Goal: Task Accomplishment & Management: Use online tool/utility

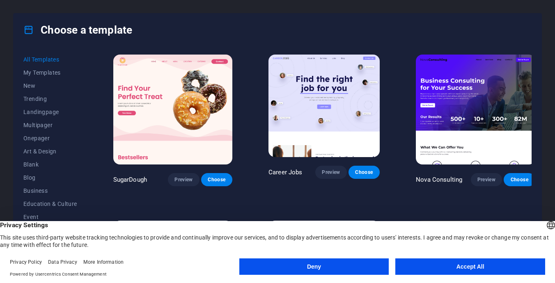
click at [437, 265] on button "Accept All" at bounding box center [470, 266] width 150 height 16
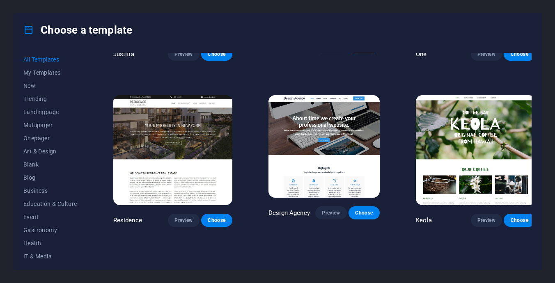
scroll to position [6974, 0]
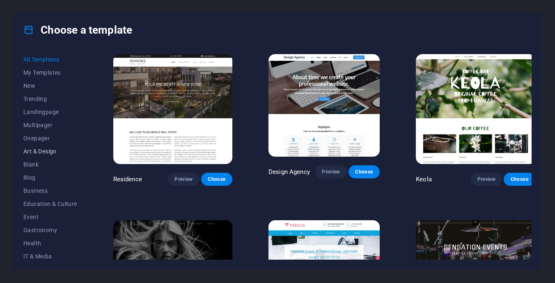
click at [43, 150] on span "Art & Design" at bounding box center [50, 151] width 54 height 7
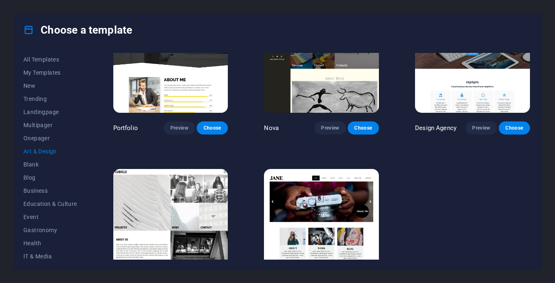
scroll to position [566, 0]
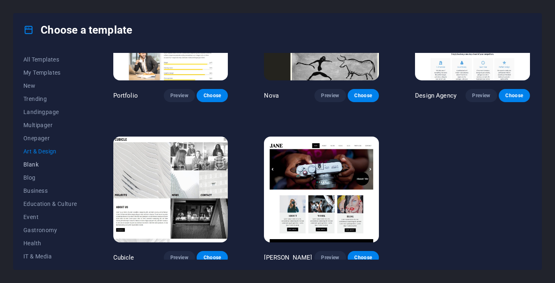
click at [30, 163] on span "Blank" at bounding box center [50, 164] width 54 height 7
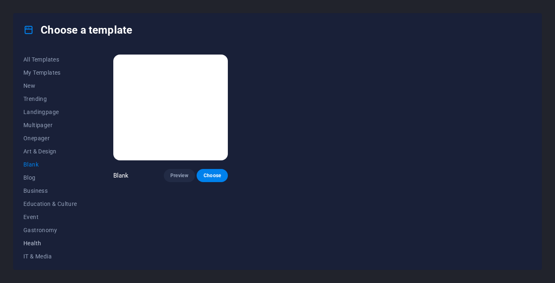
scroll to position [121, 0]
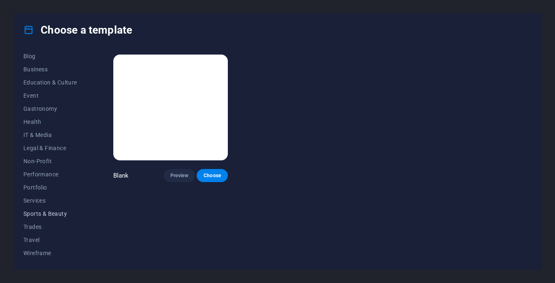
click at [37, 214] on span "Sports & Beauty" at bounding box center [50, 213] width 54 height 7
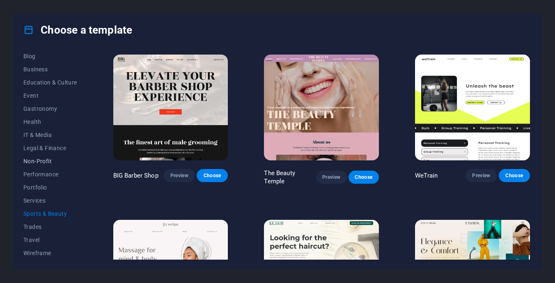
click at [43, 161] on span "Non-Profit" at bounding box center [50, 161] width 54 height 7
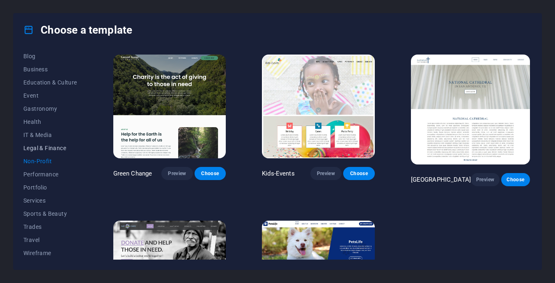
scroll to position [0, 0]
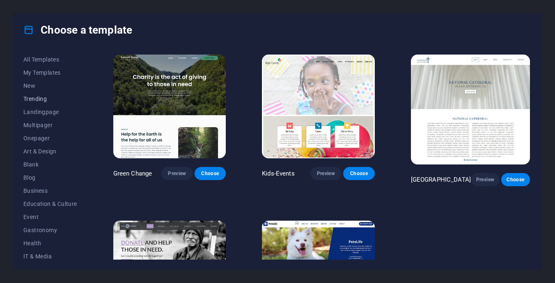
click at [42, 99] on span "Trending" at bounding box center [50, 99] width 54 height 7
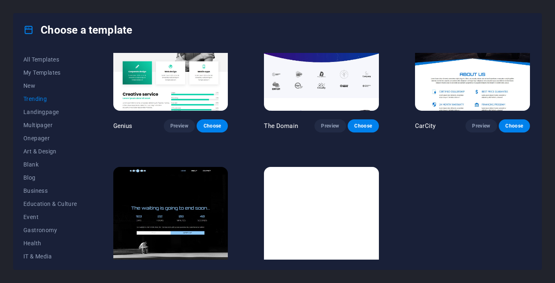
scroll to position [726, 0]
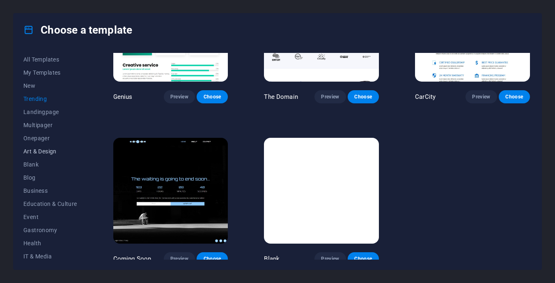
click at [40, 150] on span "Art & Design" at bounding box center [50, 151] width 54 height 7
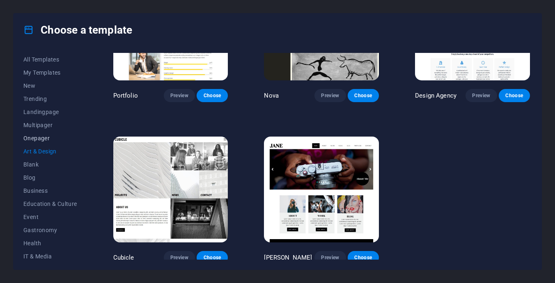
click at [45, 135] on span "Onepager" at bounding box center [50, 138] width 54 height 7
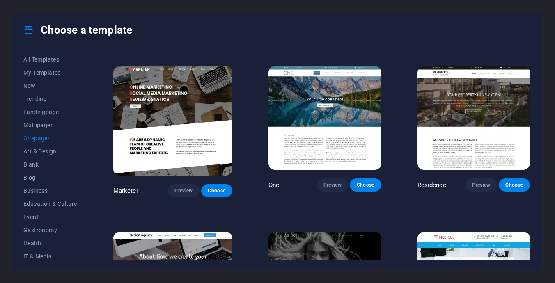
scroll to position [3352, 0]
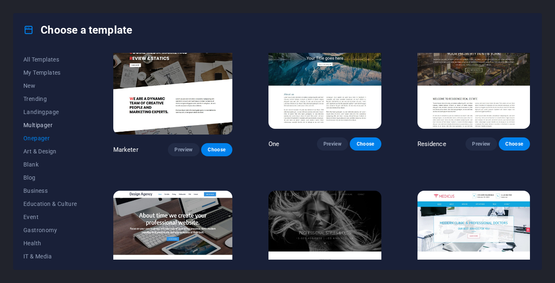
click at [42, 123] on span "Multipager" at bounding box center [50, 125] width 54 height 7
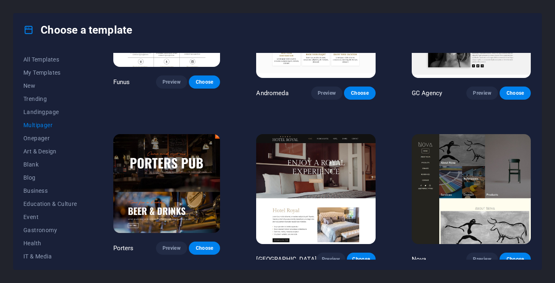
scroll to position [3036, 0]
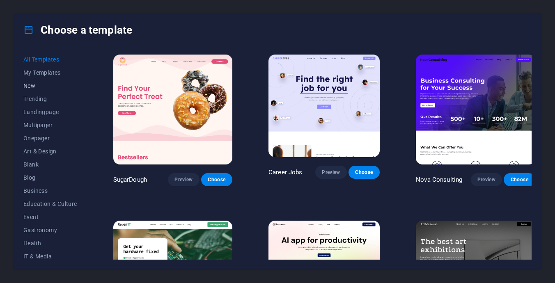
click at [42, 90] on button "New" at bounding box center [50, 85] width 54 height 13
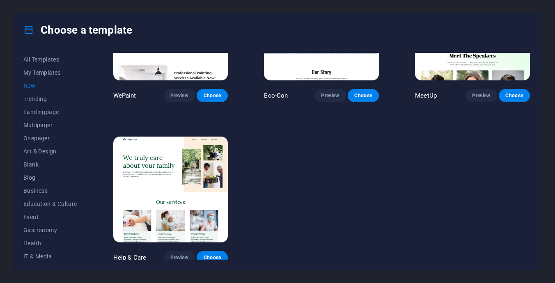
scroll to position [443, 0]
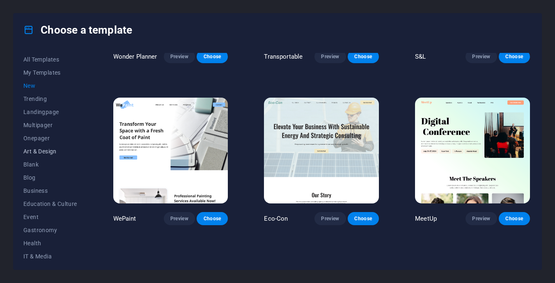
click at [48, 148] on span "Art & Design" at bounding box center [50, 151] width 54 height 7
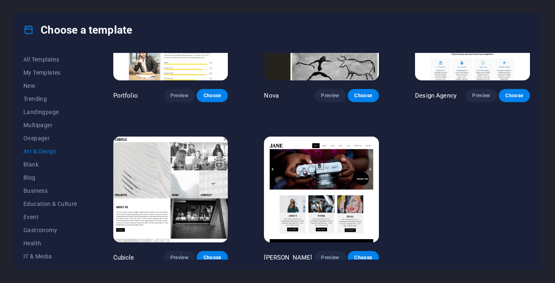
scroll to position [484, 0]
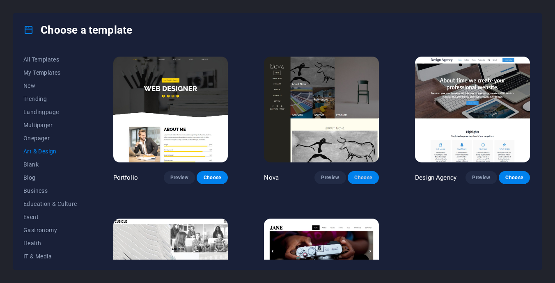
click at [360, 174] on span "Choose" at bounding box center [363, 177] width 18 height 7
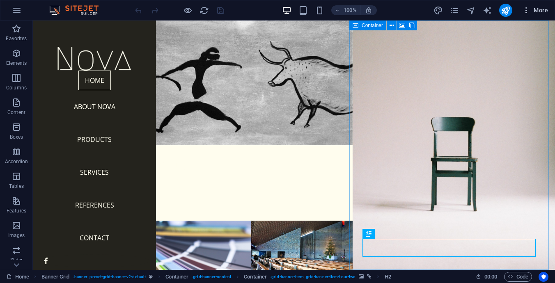
click at [526, 8] on icon "button" at bounding box center [526, 10] width 8 height 8
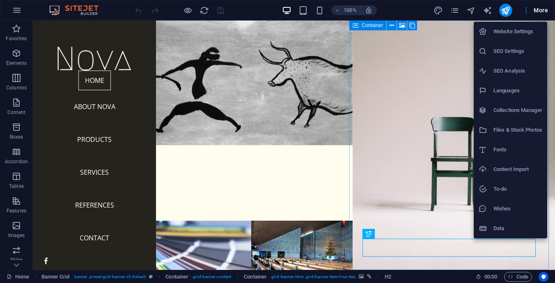
click at [536, 10] on div at bounding box center [277, 141] width 555 height 283
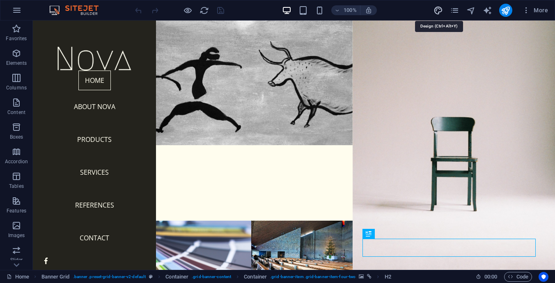
click at [436, 7] on icon "design" at bounding box center [437, 10] width 9 height 9
select select "px"
select select "300"
select select "px"
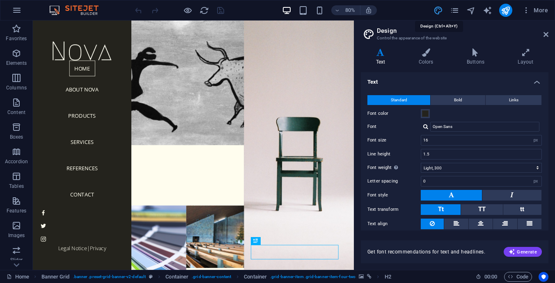
click at [436, 7] on icon "design" at bounding box center [437, 10] width 9 height 9
click at [546, 33] on icon at bounding box center [545, 34] width 5 height 7
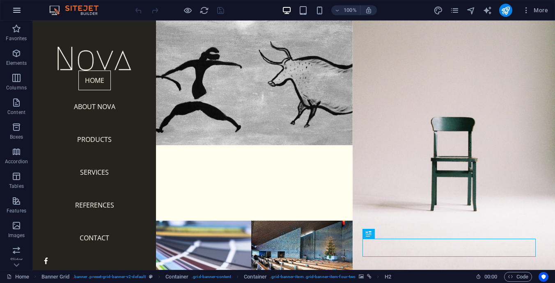
click at [14, 9] on icon "button" at bounding box center [17, 10] width 10 height 10
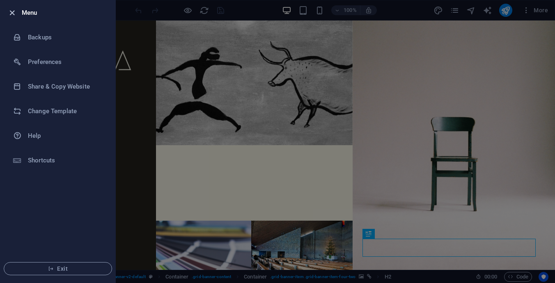
click at [9, 12] on icon "button" at bounding box center [11, 12] width 9 height 9
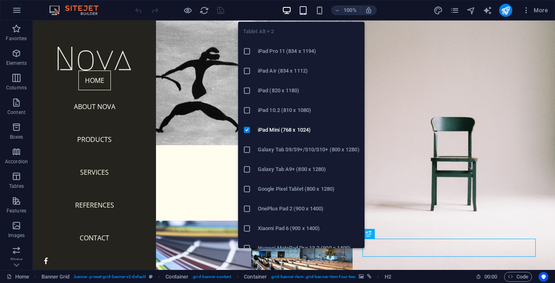
click at [301, 10] on icon "button" at bounding box center [302, 10] width 9 height 9
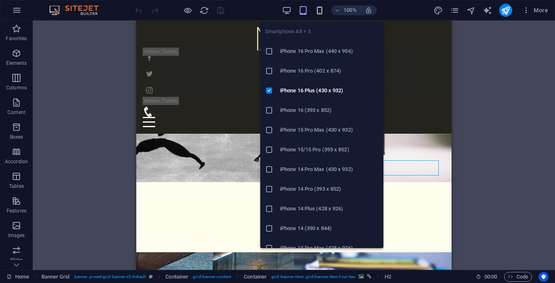
click at [320, 10] on icon "button" at bounding box center [319, 10] width 9 height 9
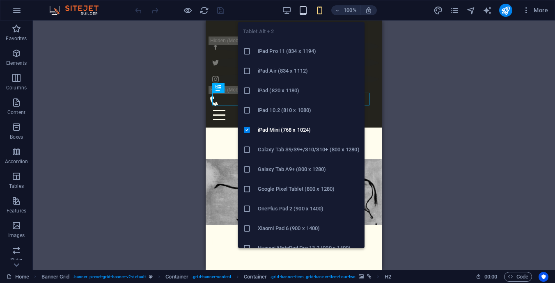
click at [302, 9] on icon "button" at bounding box center [302, 10] width 9 height 9
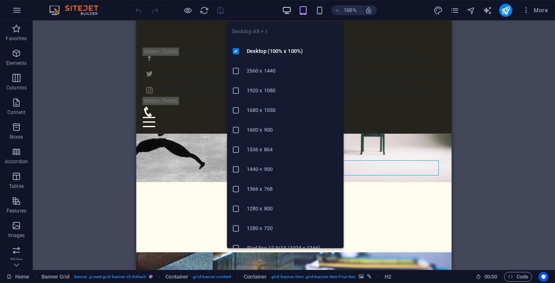
click at [284, 10] on icon "button" at bounding box center [286, 10] width 9 height 9
